Goal: Task Accomplishment & Management: Use online tool/utility

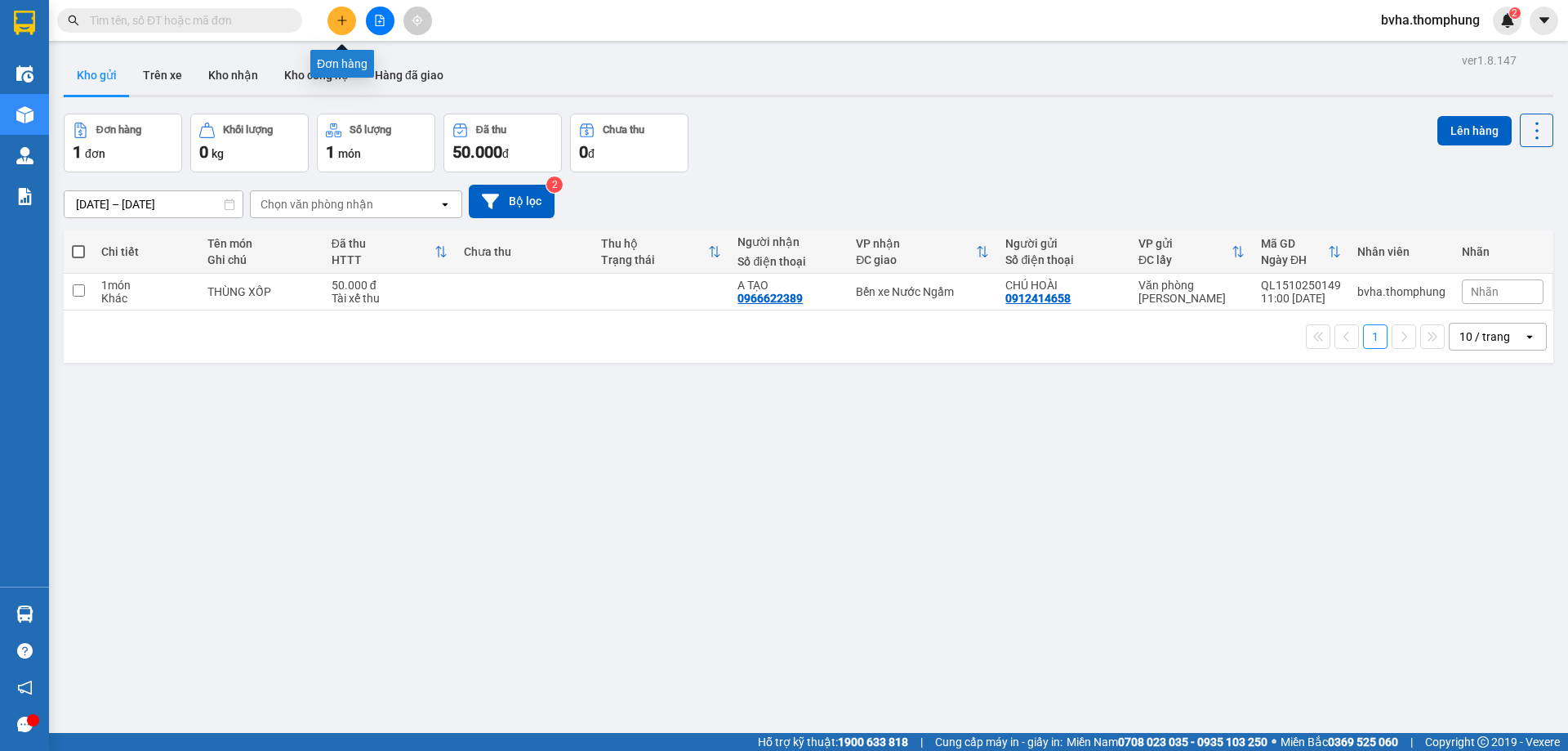
click at [328, 17] on button at bounding box center [341, 20] width 28 height 28
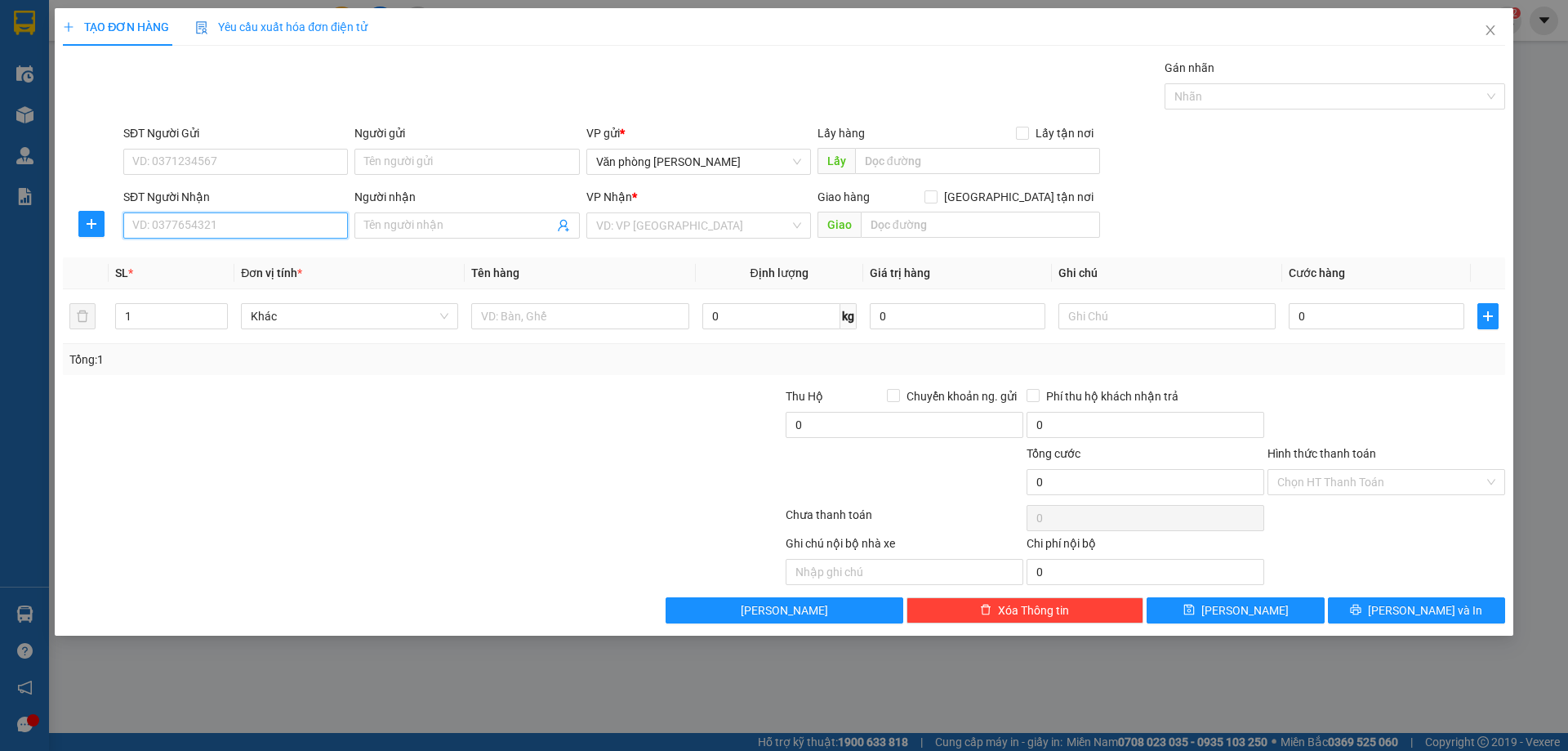
click at [205, 222] on input "SĐT Người Nhận" at bounding box center [235, 225] width 224 height 26
click at [660, 224] on input "search" at bounding box center [693, 225] width 193 height 25
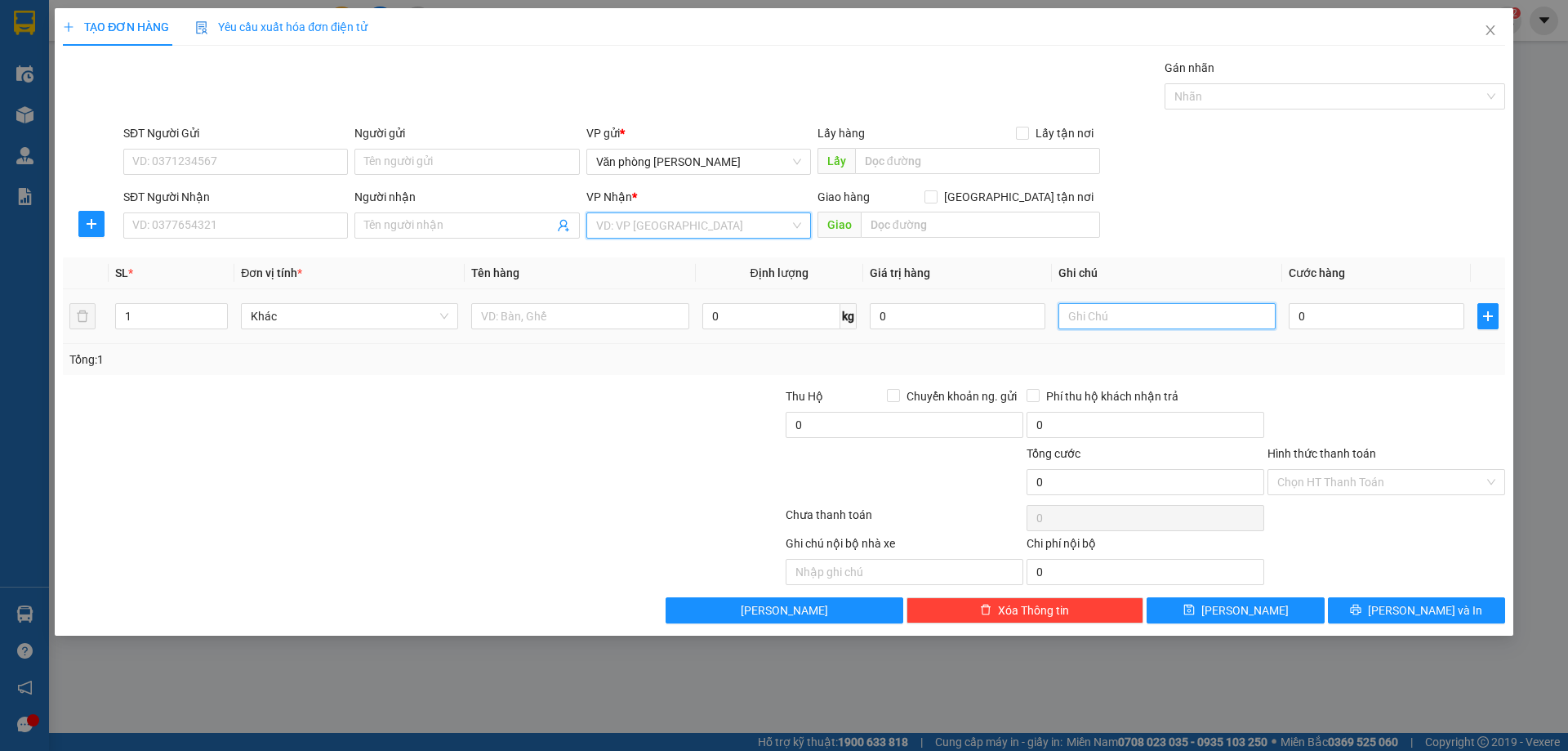
click at [1133, 323] on input "text" at bounding box center [1167, 316] width 217 height 26
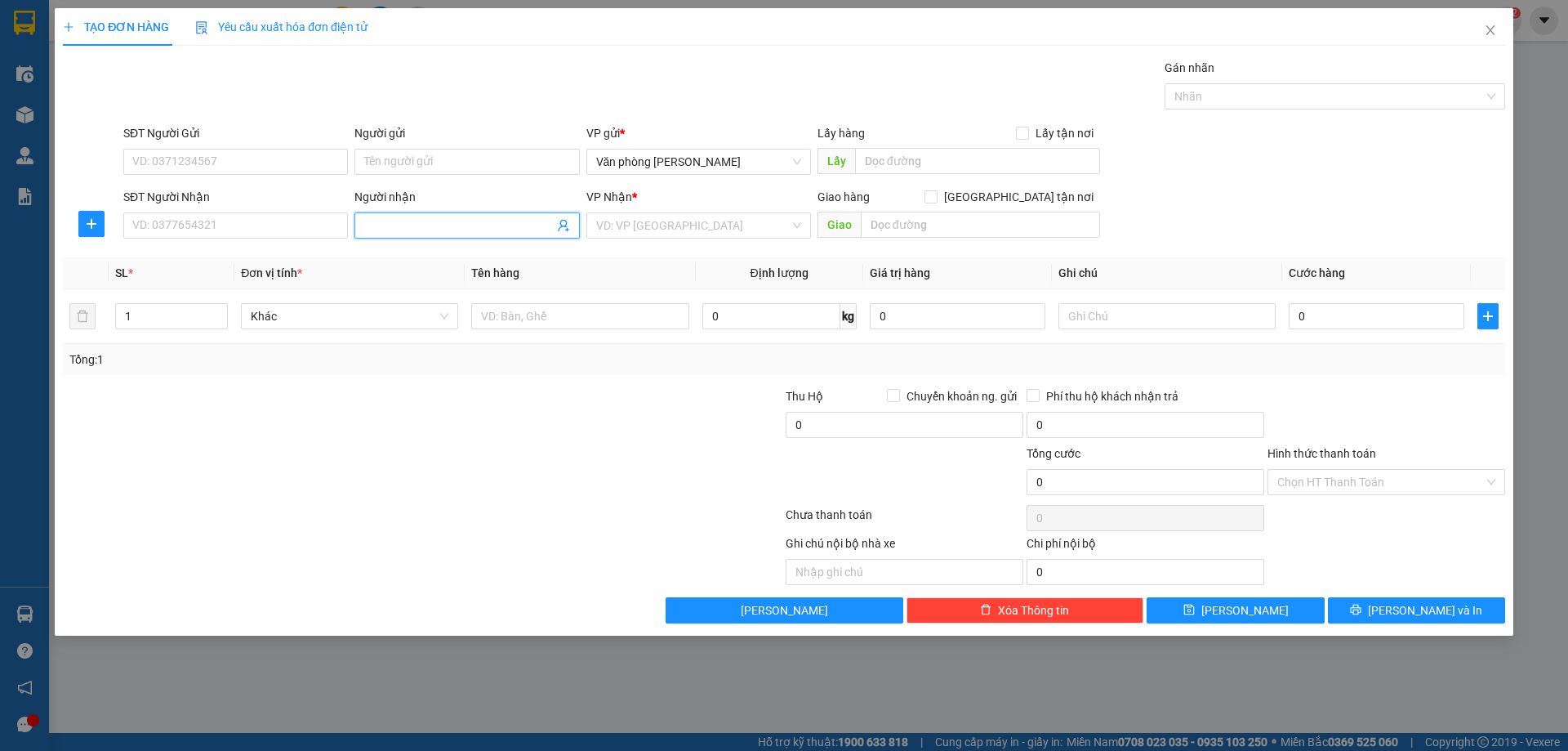
click at [518, 223] on input "Người nhận" at bounding box center [459, 225] width 189 height 18
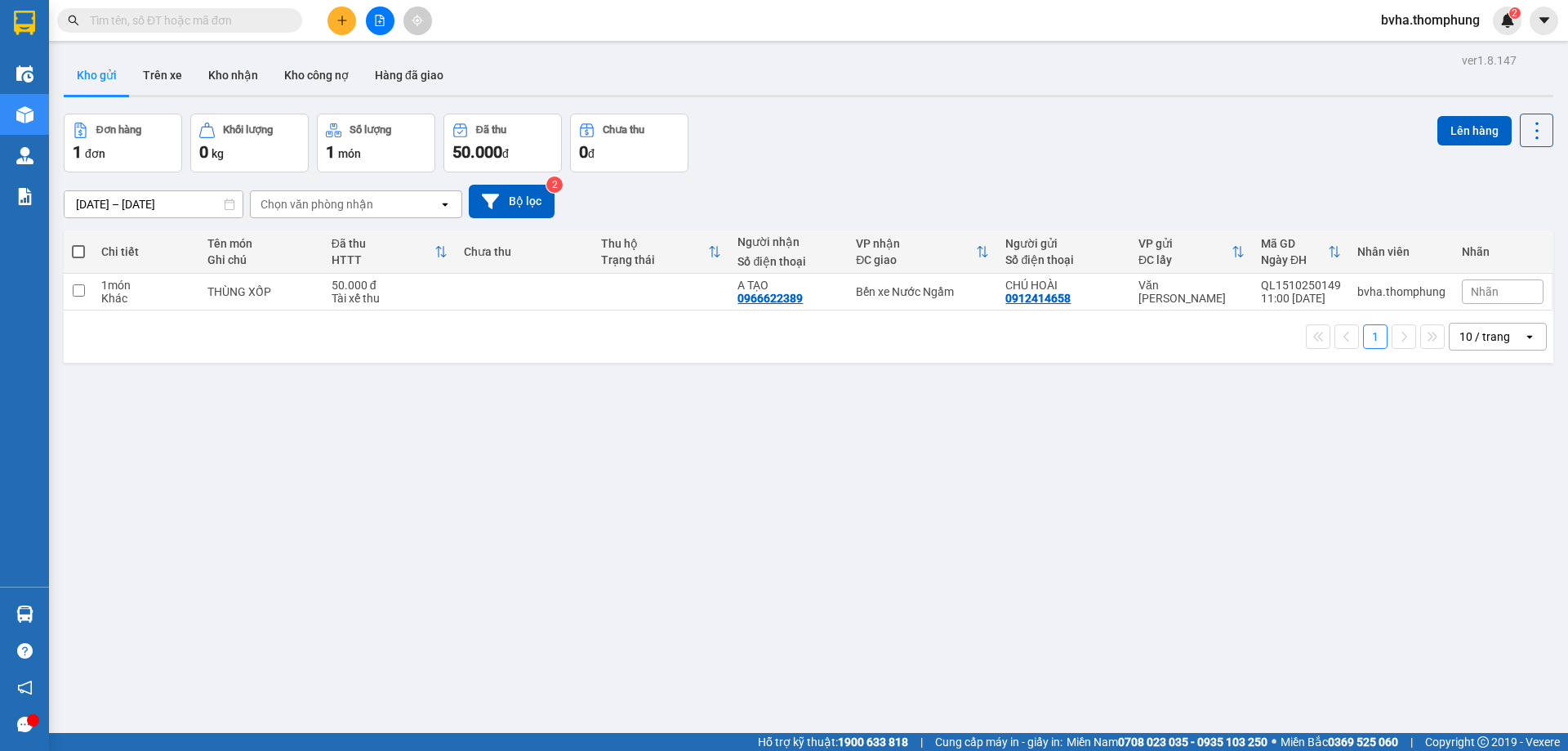
click at [569, 66] on div "Kho gửi Trên xe Kho nhận Kho công nợ Hàng đã giao" at bounding box center [808, 77] width 1490 height 44
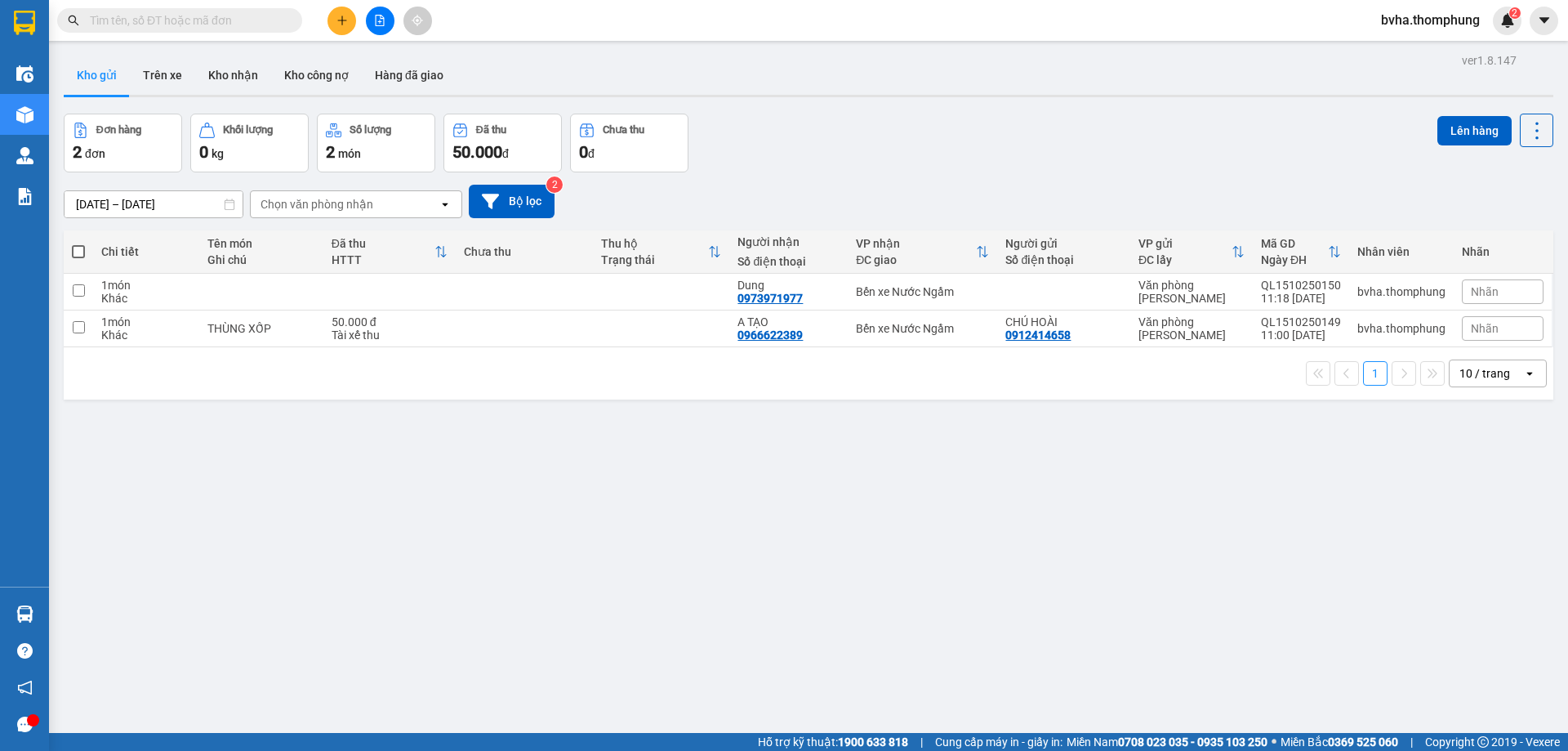
click at [77, 252] on span at bounding box center [78, 252] width 13 height 13
click at [78, 243] on input "checkbox" at bounding box center [78, 243] width 0 height 0
checkbox input "true"
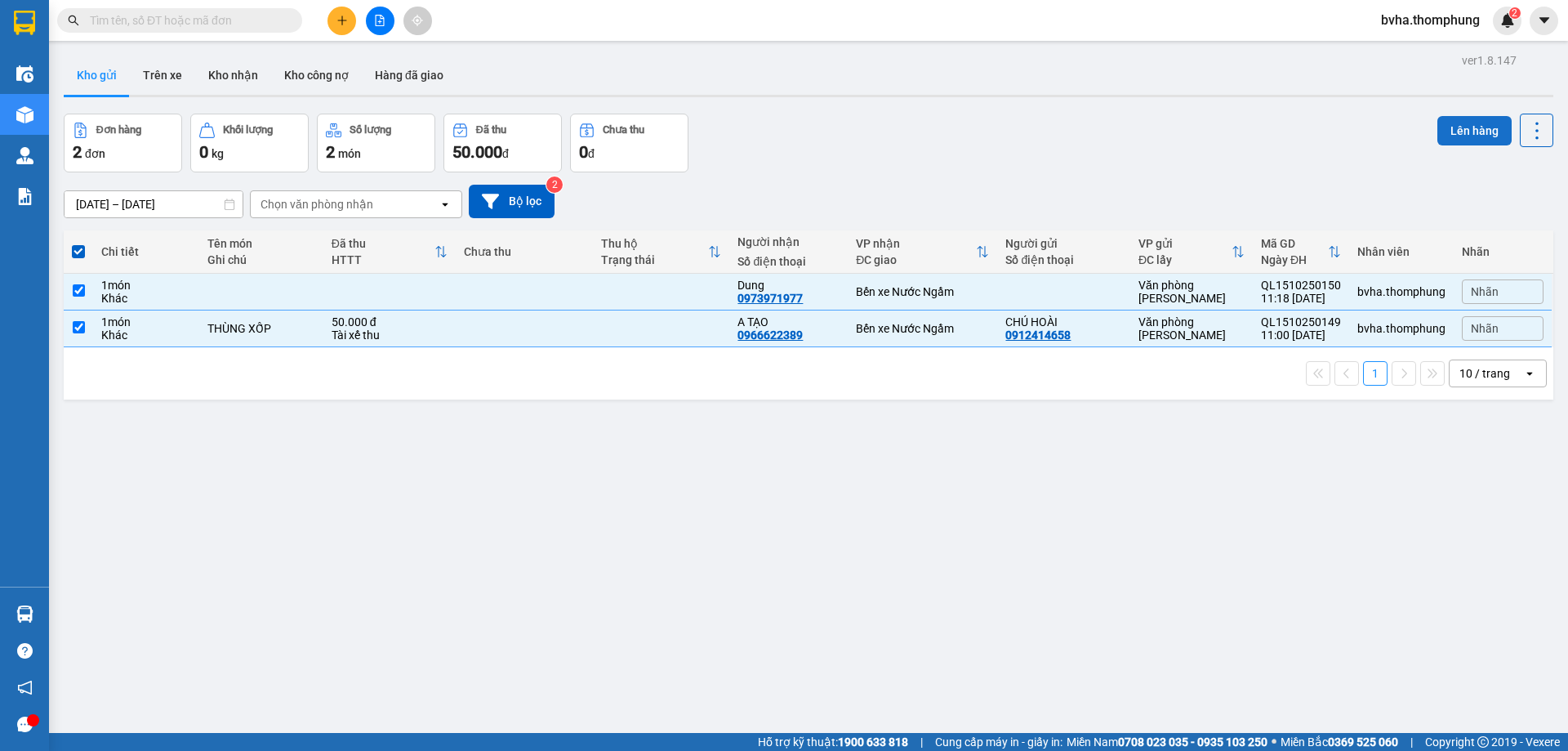
click at [1456, 133] on button "Lên hàng" at bounding box center [1474, 131] width 74 height 29
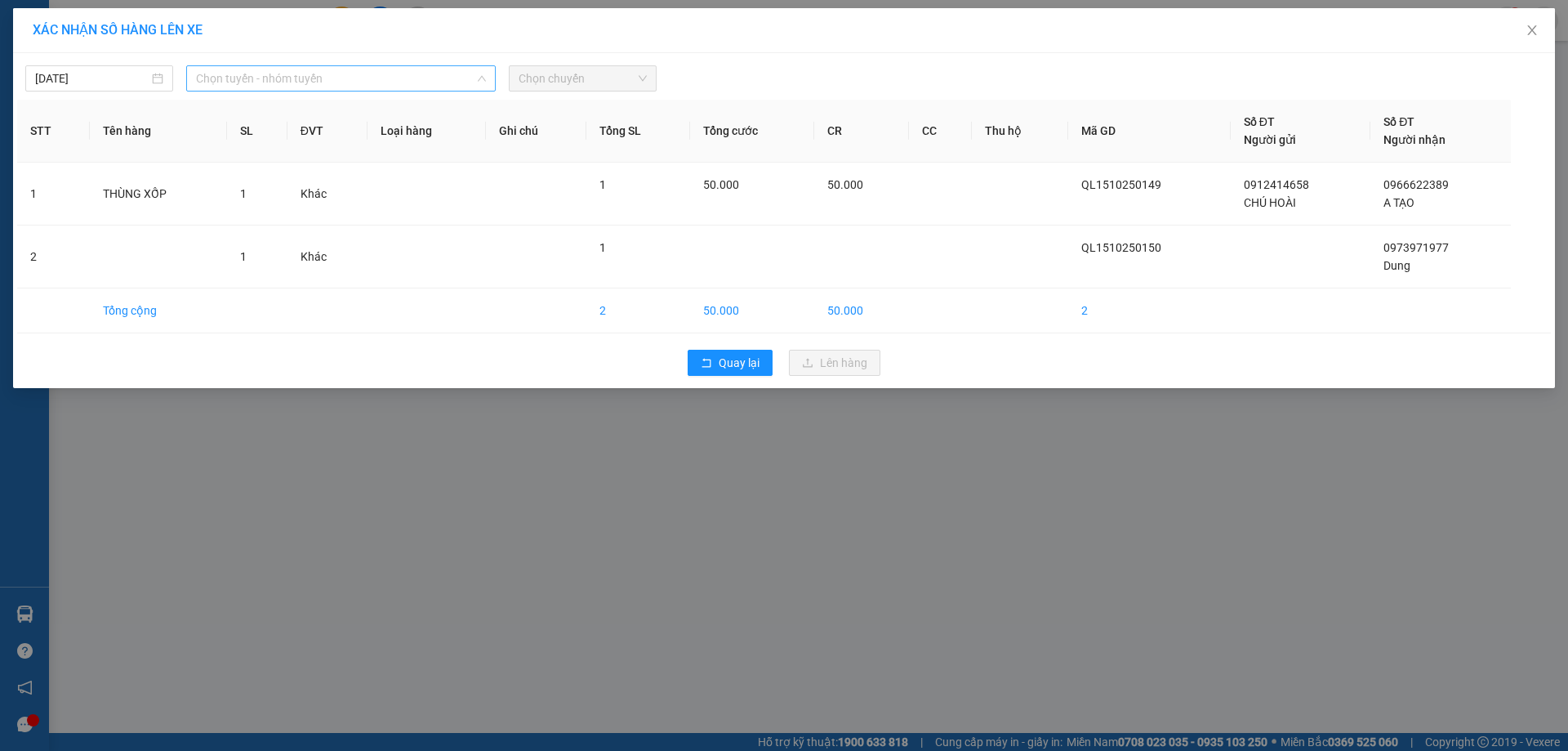
click at [337, 88] on span "Chọn tuyến - nhóm tuyến" at bounding box center [340, 78] width 290 height 25
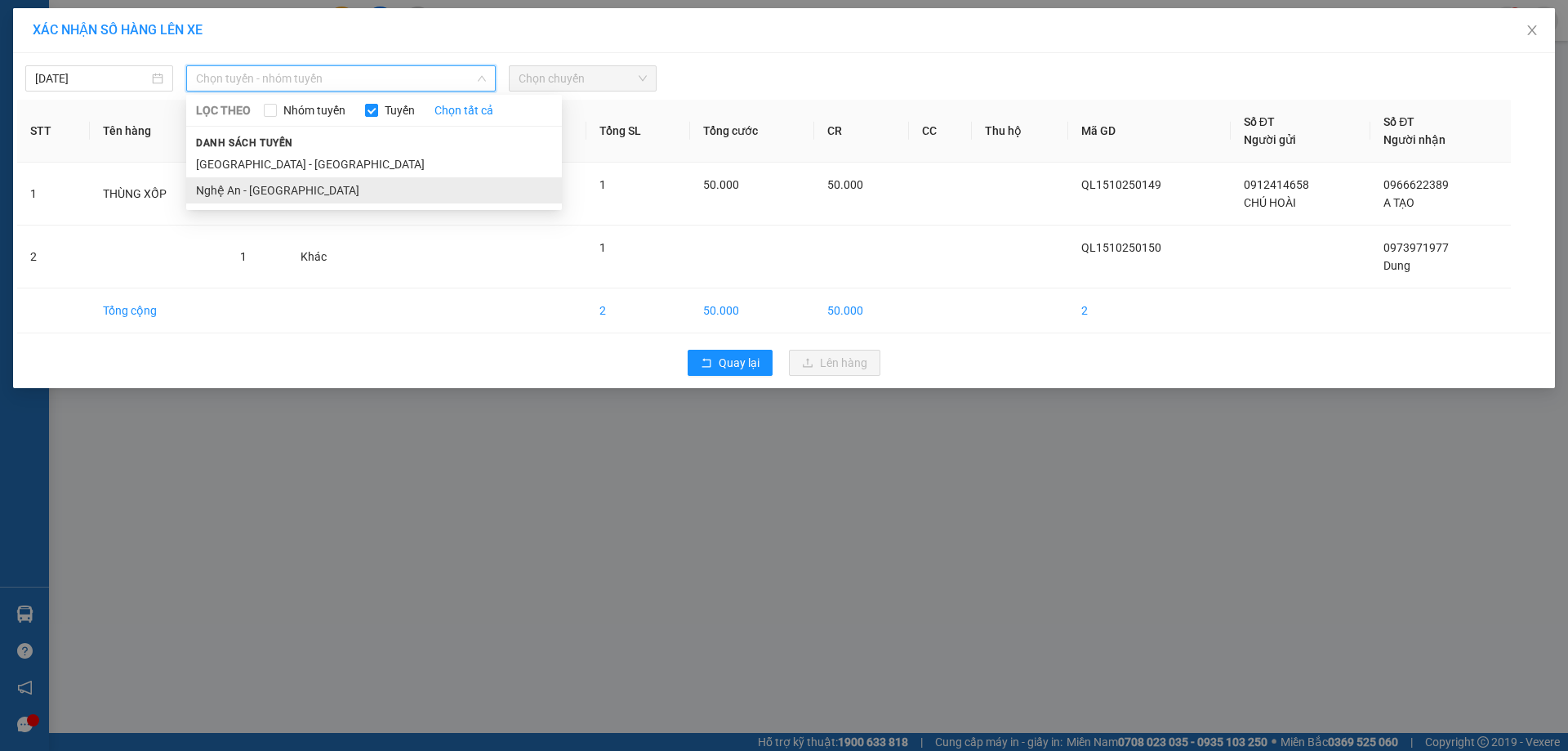
click at [273, 184] on li "Nghệ An - Hà Nội" at bounding box center [374, 190] width 376 height 26
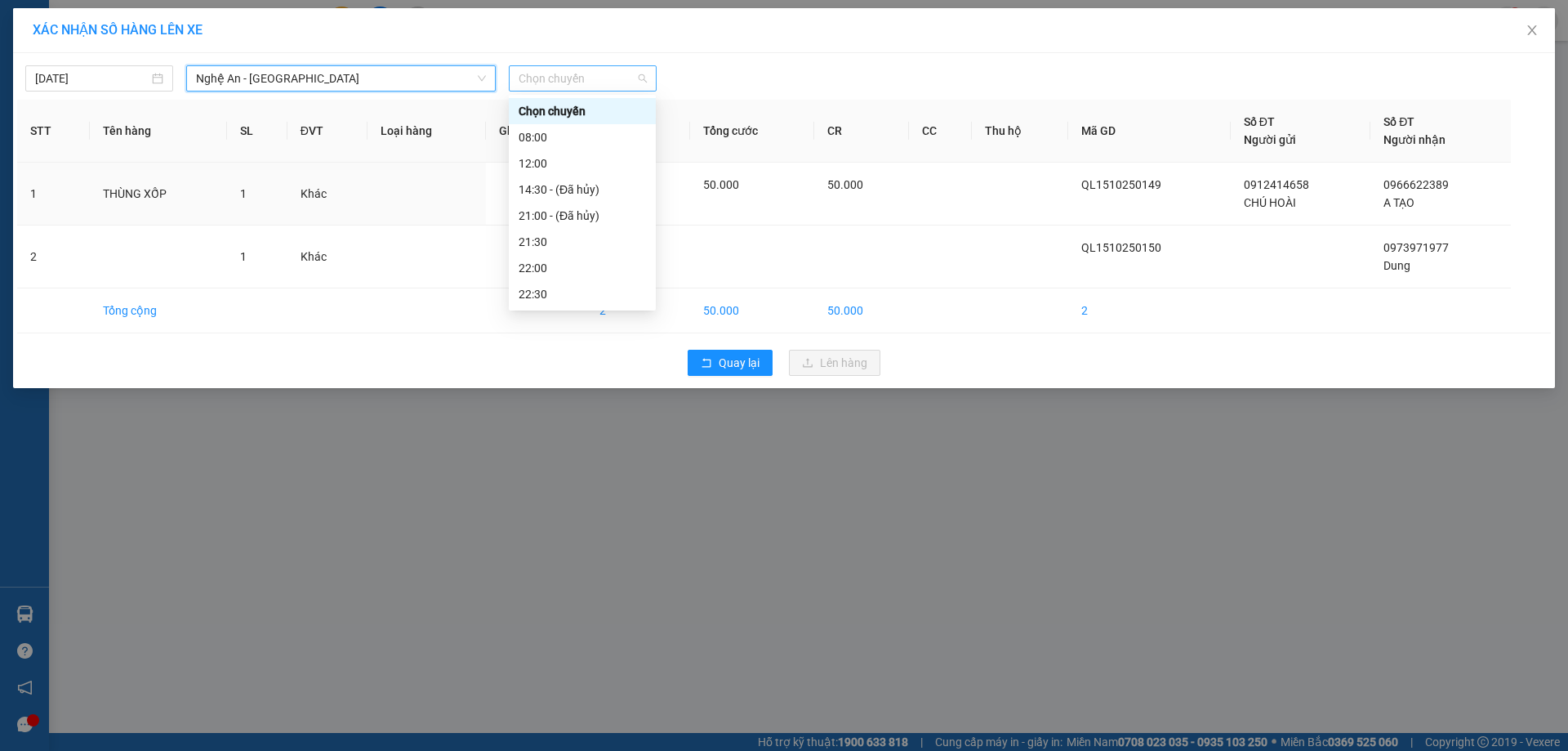
click at [610, 84] on span "Chọn chuyến" at bounding box center [582, 78] width 128 height 25
click at [578, 156] on div "12:00" at bounding box center [582, 163] width 127 height 18
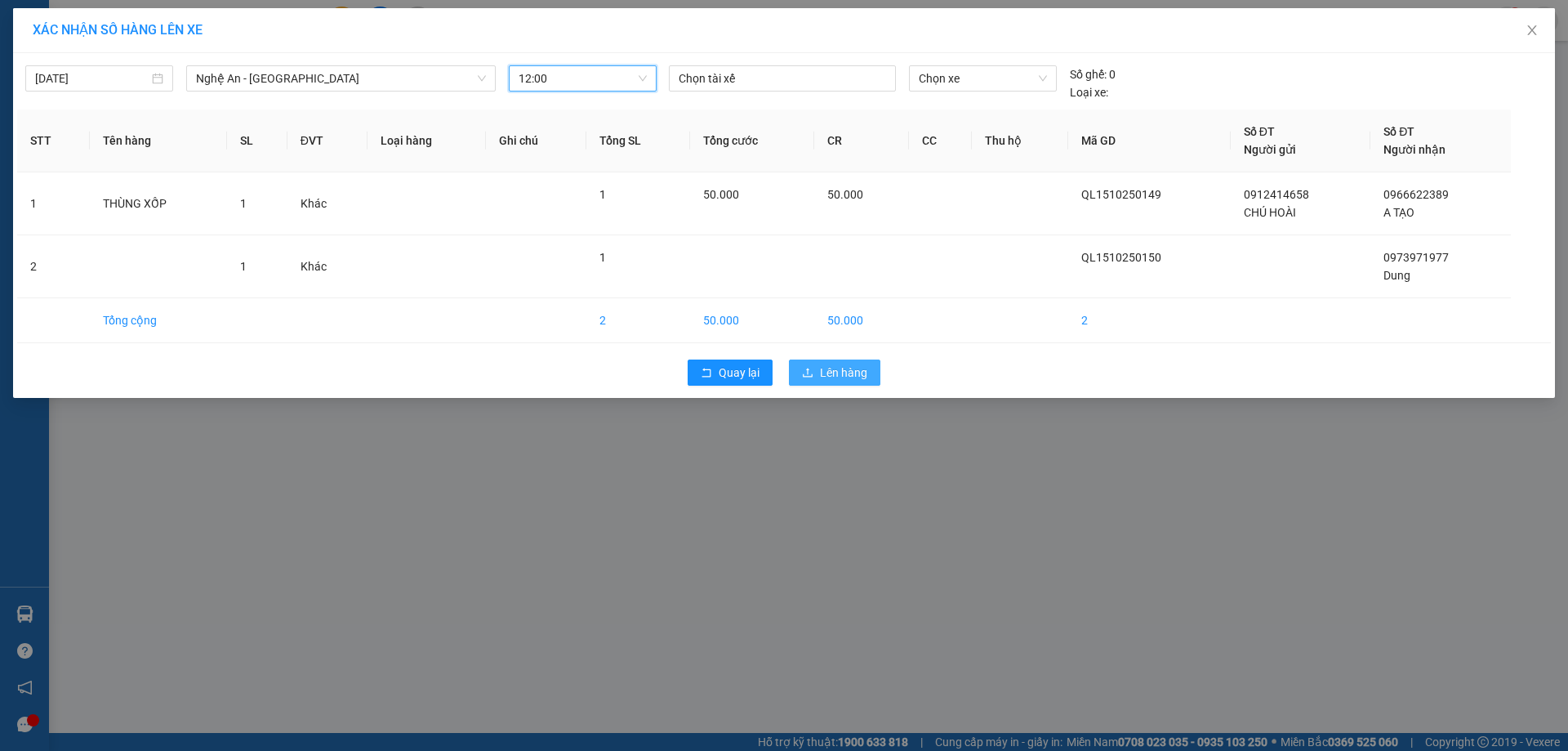
click at [842, 375] on span "Lên hàng" at bounding box center [843, 372] width 47 height 18
